Goal: Information Seeking & Learning: Learn about a topic

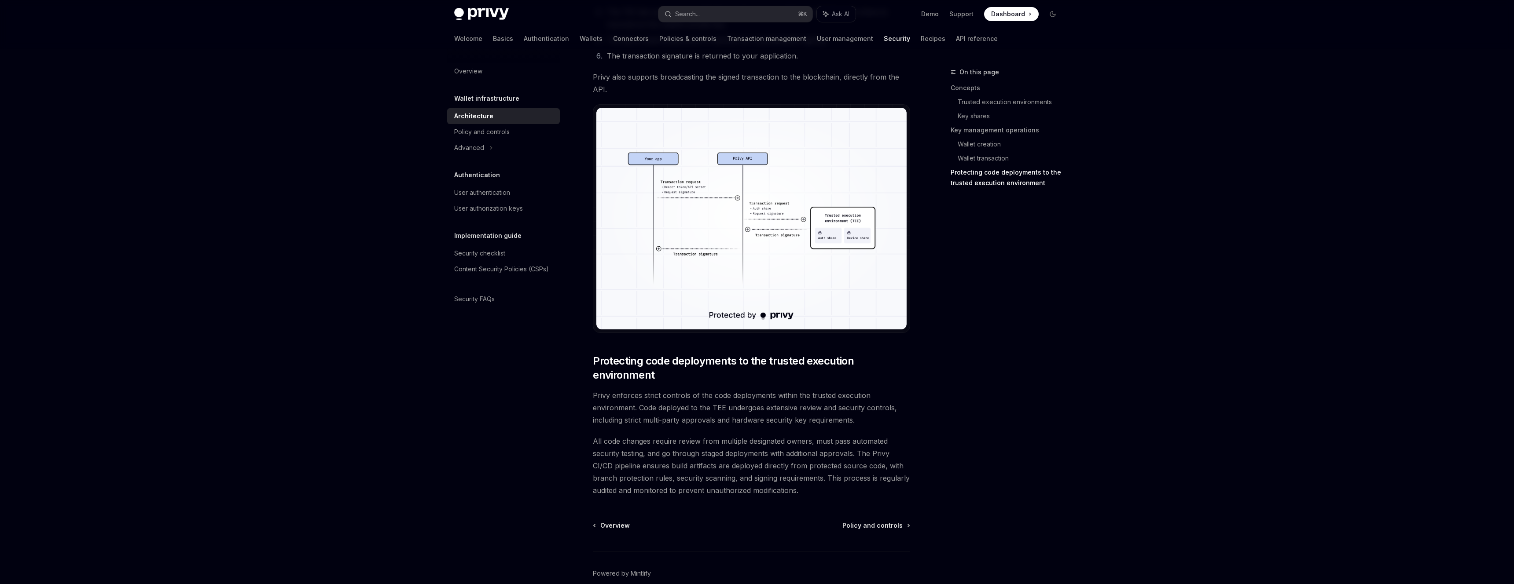
scroll to position [1589, 0]
click at [480, 147] on div "Advanced" at bounding box center [469, 148] width 30 height 11
type textarea "*"
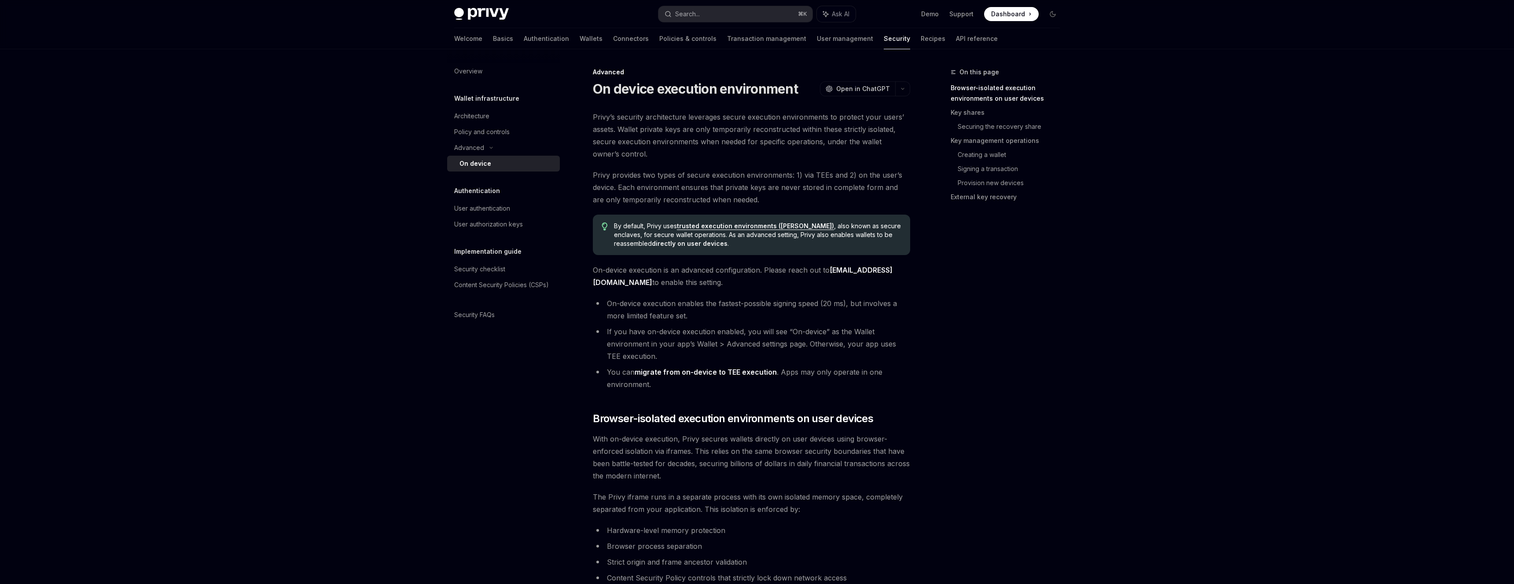
click at [688, 84] on h1 "On device execution environment" at bounding box center [695, 89] width 205 height 16
click at [633, 92] on h1 "On device execution environment" at bounding box center [695, 89] width 205 height 16
click at [624, 92] on h1 "On device execution environment" at bounding box center [695, 89] width 205 height 16
click at [494, 164] on div "On device" at bounding box center [506, 163] width 95 height 11
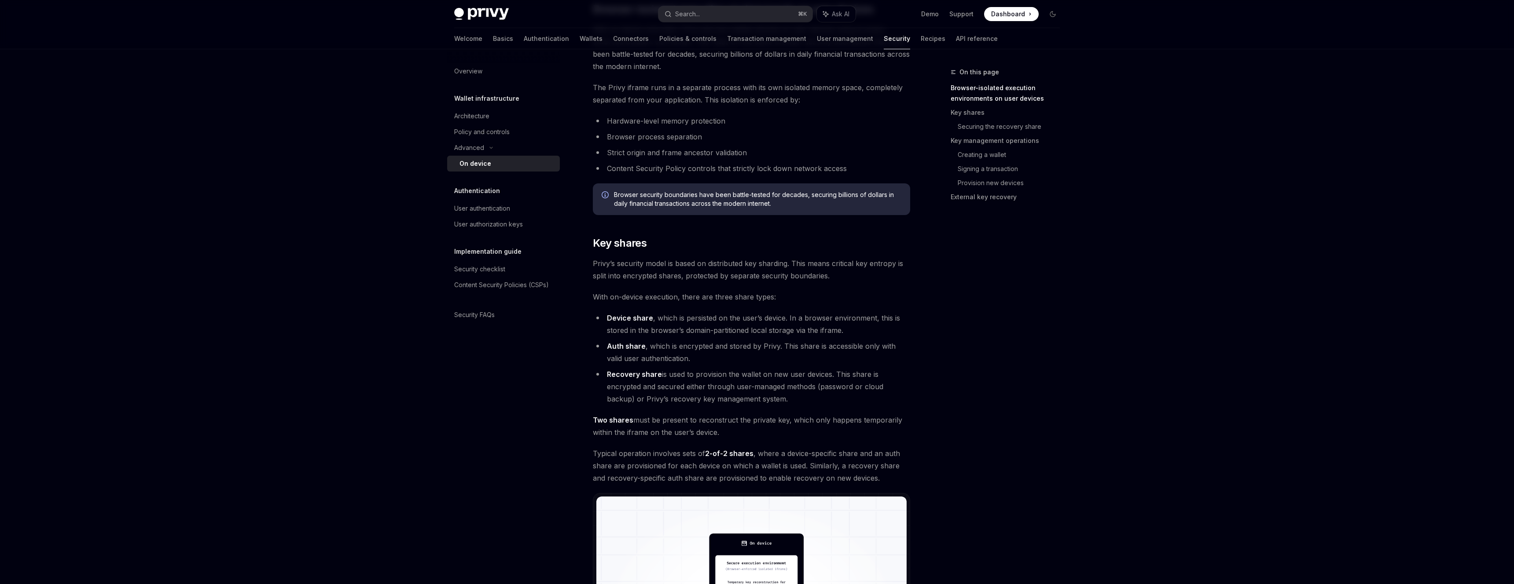
scroll to position [410, 0]
